Goal: Task Accomplishment & Management: Manage account settings

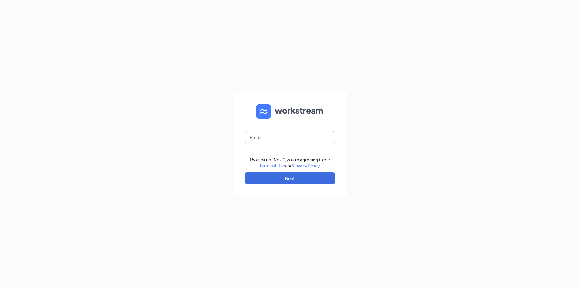
drag, startPoint x: 284, startPoint y: 138, endPoint x: 290, endPoint y: 137, distance: 6.8
click at [284, 138] on input "text" at bounding box center [290, 137] width 91 height 12
type input "[EMAIL_ADDRESS][DOMAIN_NAME]"
click at [295, 175] on button "Next" at bounding box center [290, 178] width 91 height 12
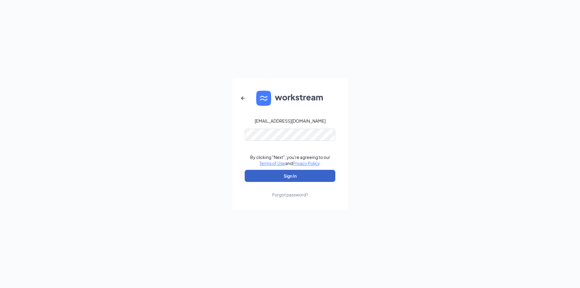
click at [295, 175] on button "Sign In" at bounding box center [290, 176] width 91 height 12
click at [295, 174] on button "Sign In" at bounding box center [290, 176] width 91 height 12
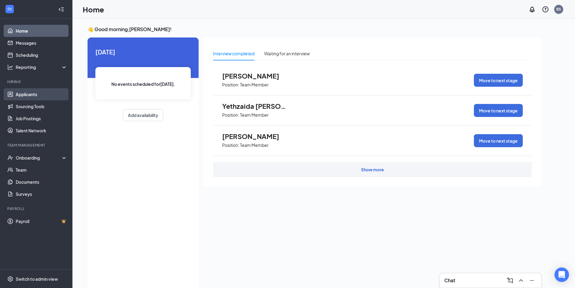
click at [29, 96] on link "Applicants" at bounding box center [42, 94] width 52 height 12
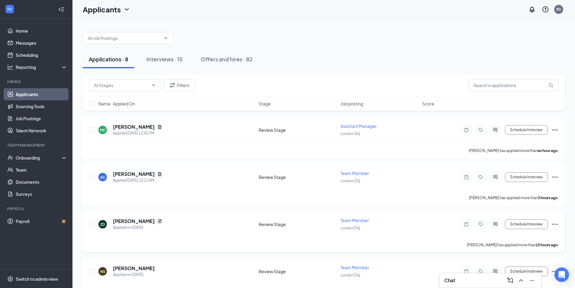
click at [555, 223] on icon "Ellipses" at bounding box center [555, 223] width 7 height 7
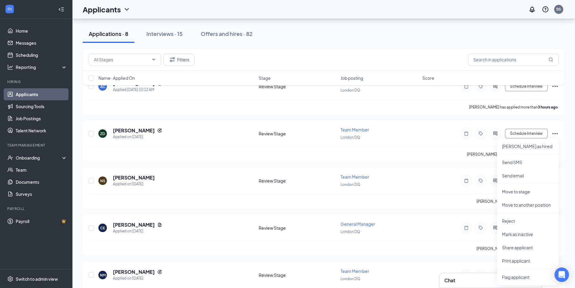
scroll to position [121, 0]
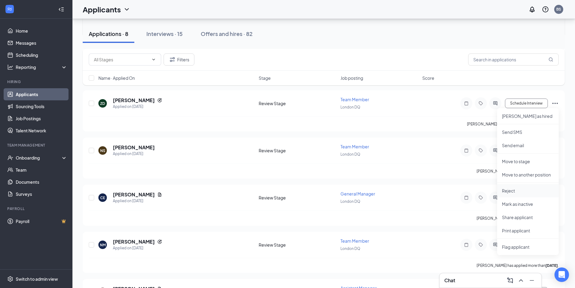
click at [515, 191] on p "Reject" at bounding box center [528, 190] width 52 height 6
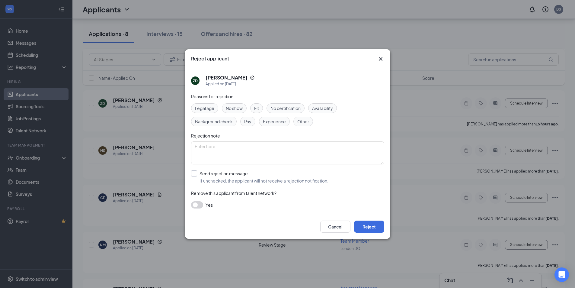
click at [210, 173] on input "Send rejection message If unchecked, the applicant will not receive a rejection…" at bounding box center [259, 176] width 137 height 13
checkbox input "true"
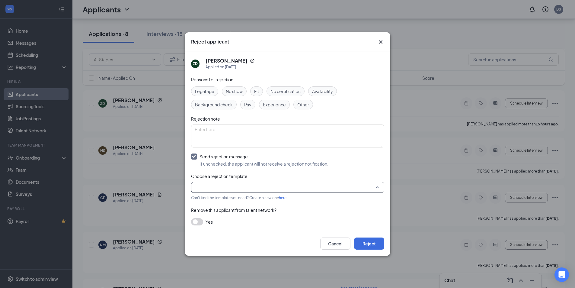
click at [243, 184] on input "search" at bounding box center [286, 187] width 182 height 10
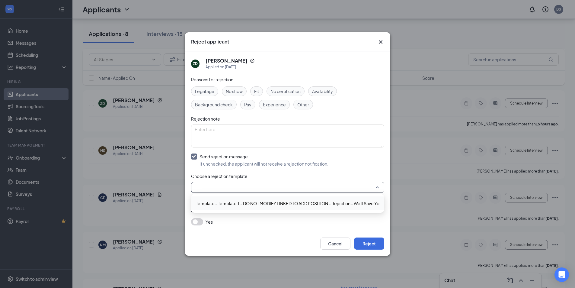
drag, startPoint x: 246, startPoint y: 201, endPoint x: 252, endPoint y: 203, distance: 6.3
click at [247, 201] on span "Template - Template 1 - DO NOT MODIFY LINKED TO ADD POSITION - Rejection - We'l…" at bounding box center [301, 203] width 210 height 7
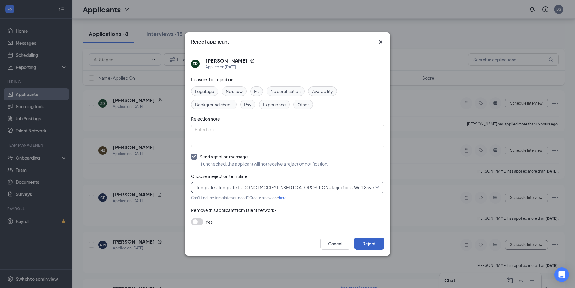
click at [366, 244] on button "Reject" at bounding box center [369, 243] width 30 height 12
